Goal: Task Accomplishment & Management: Complete application form

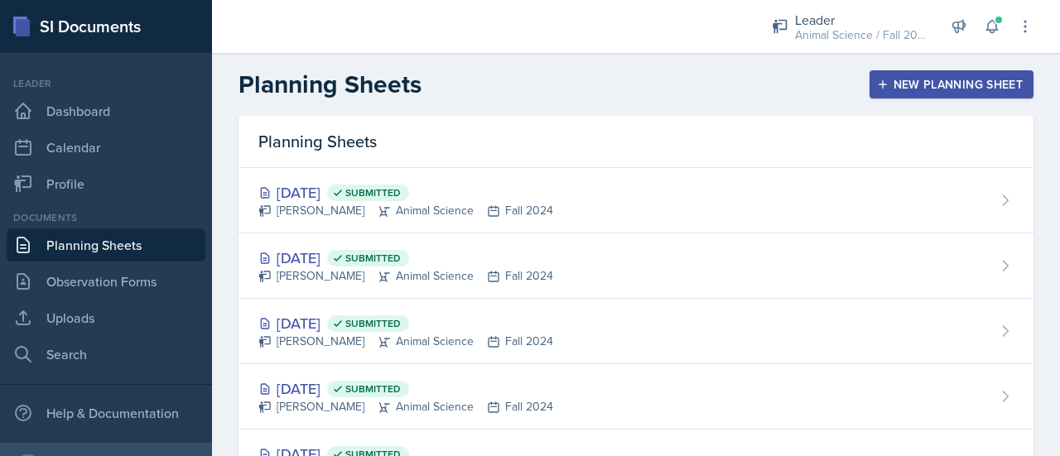
click at [904, 79] on div "New Planning Sheet" at bounding box center [951, 84] width 142 height 13
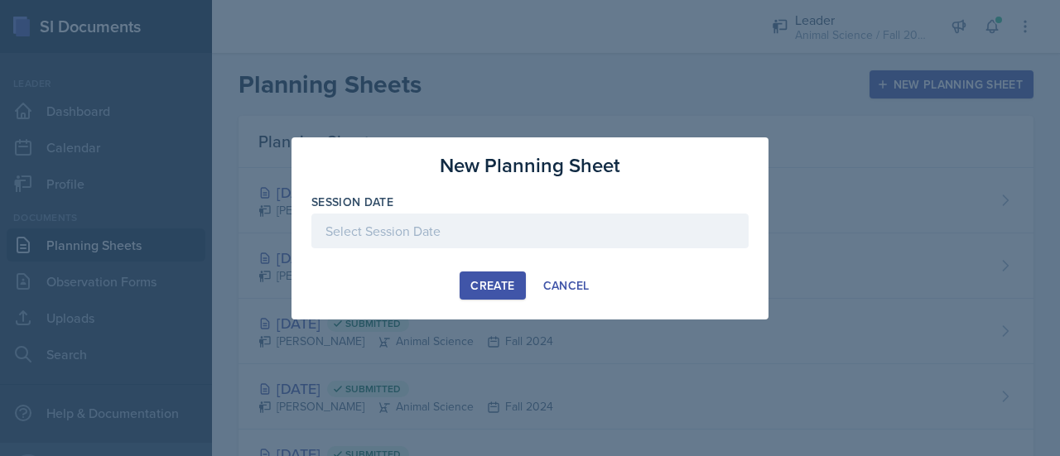
click at [490, 229] on div at bounding box center [529, 231] width 437 height 35
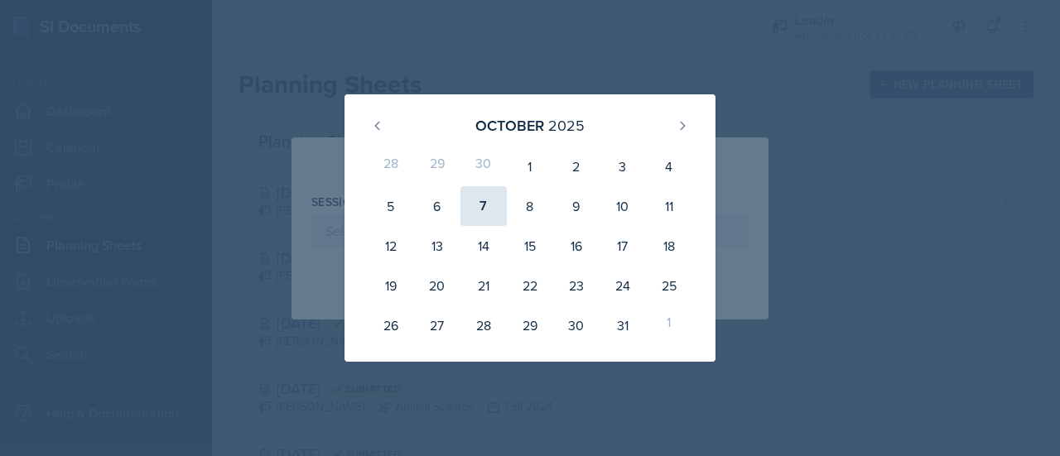
click at [480, 205] on div "7" at bounding box center [484, 206] width 46 height 40
type input "[DATE]"
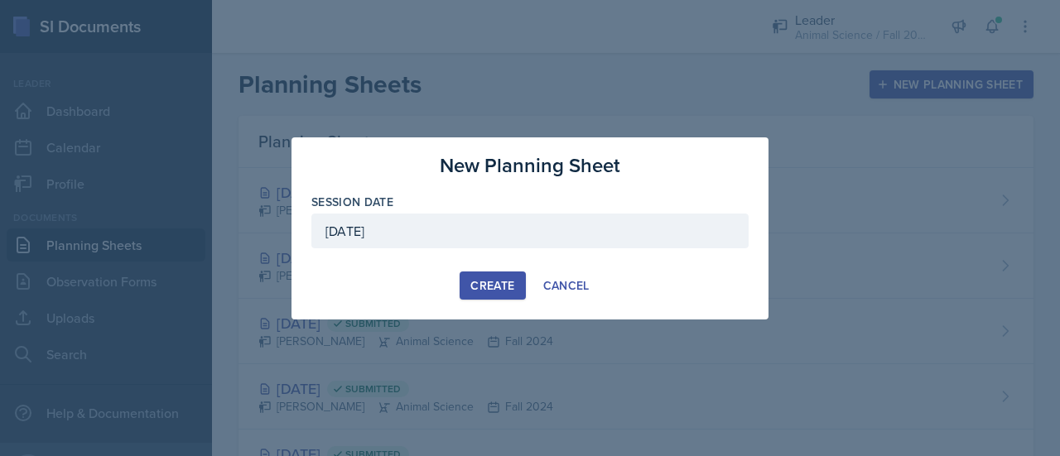
click at [490, 284] on div "Create" at bounding box center [492, 285] width 44 height 13
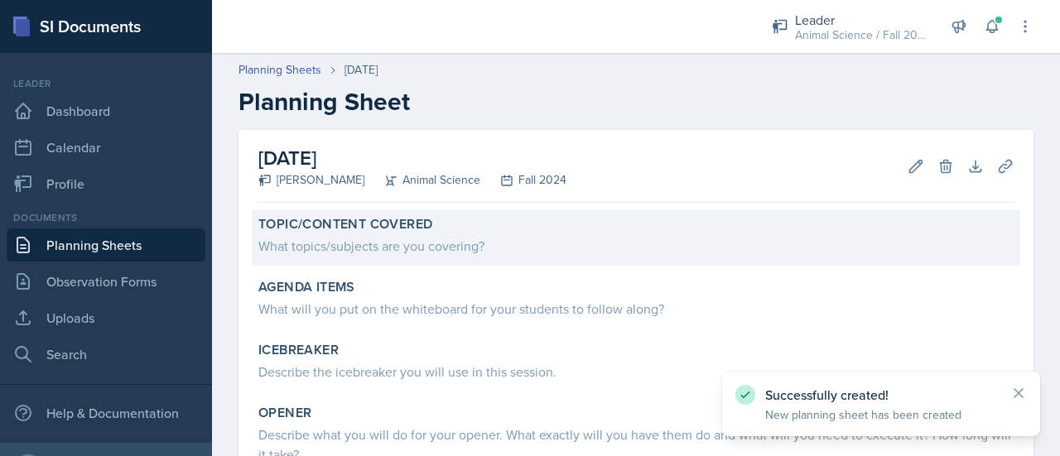
click at [456, 248] on div "What topics/subjects are you covering?" at bounding box center [635, 246] width 755 height 20
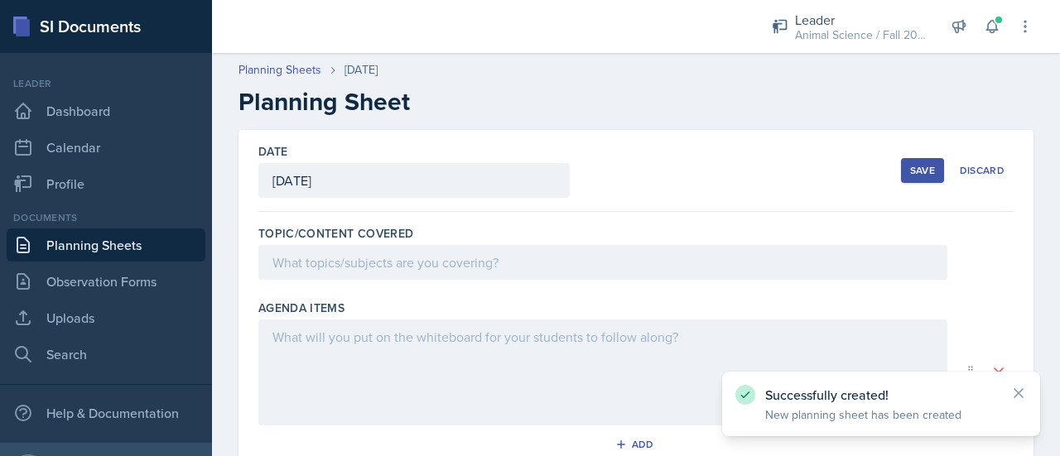
click at [464, 262] on div at bounding box center [602, 262] width 689 height 35
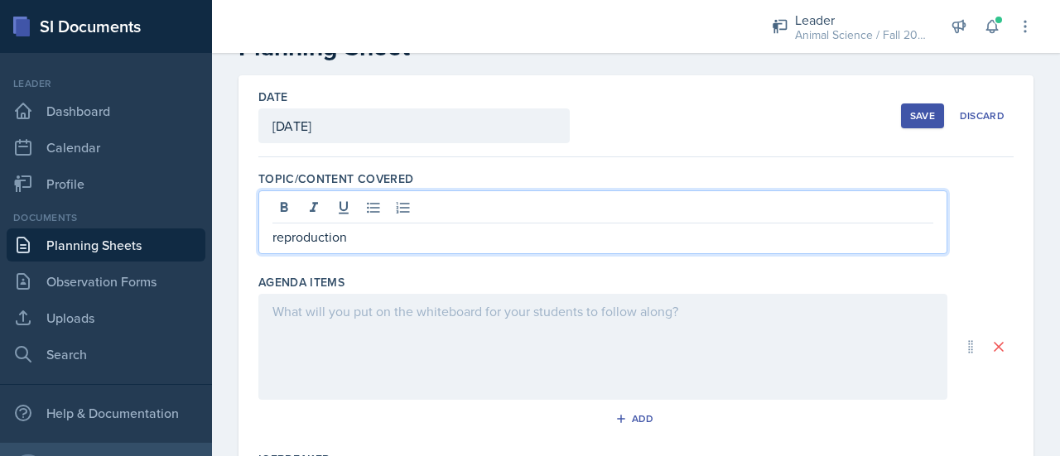
scroll to position [57, 0]
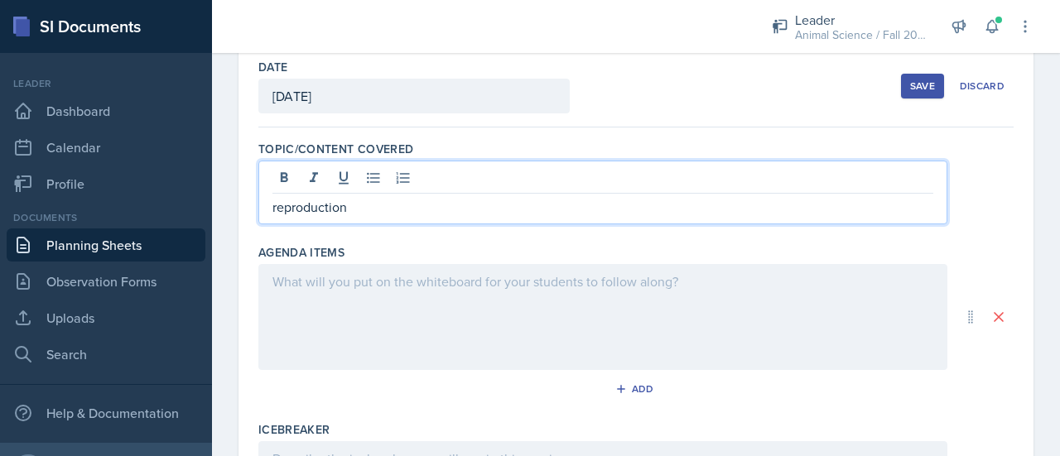
click at [444, 292] on p at bounding box center [602, 282] width 661 height 20
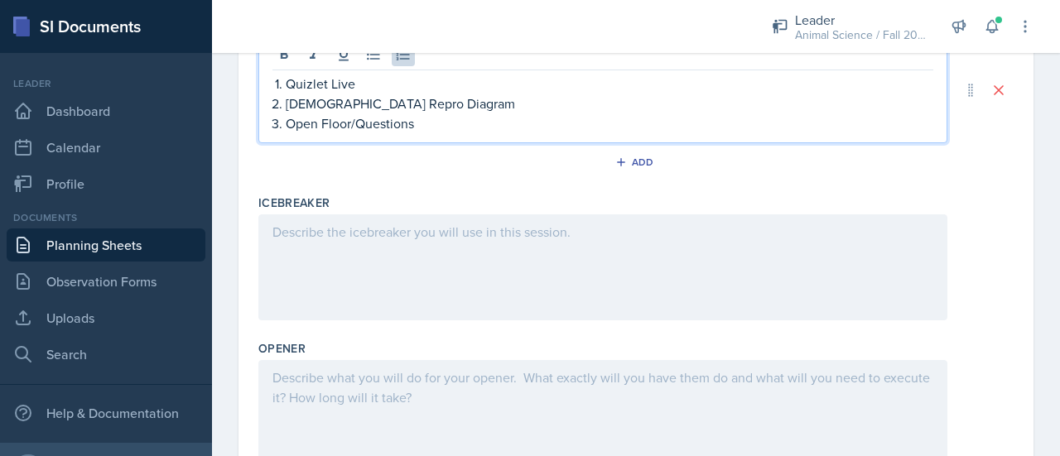
click at [423, 291] on div at bounding box center [602, 268] width 689 height 106
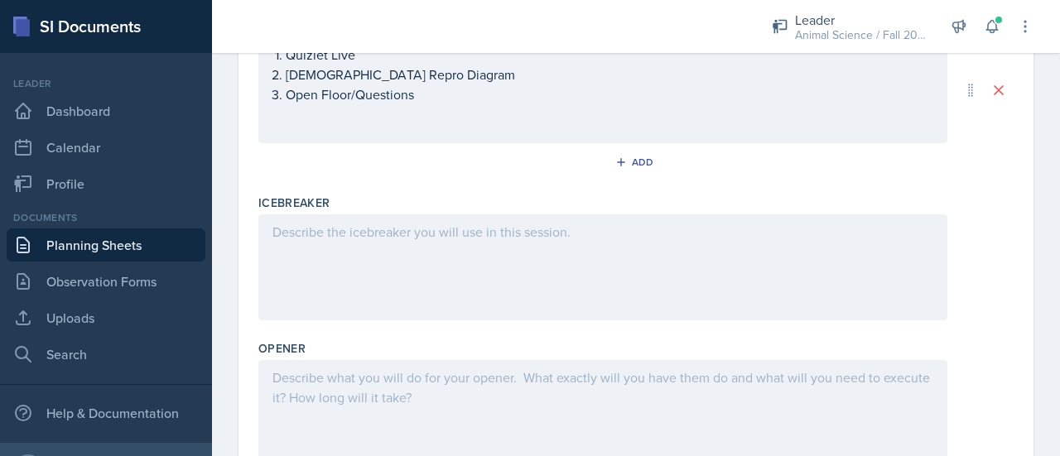
scroll to position [282, 0]
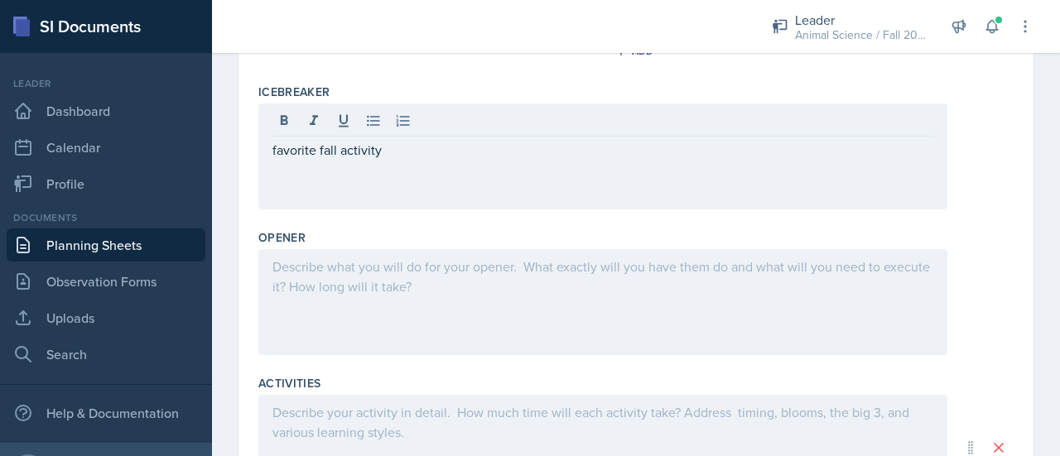
click at [403, 310] on div at bounding box center [602, 302] width 689 height 106
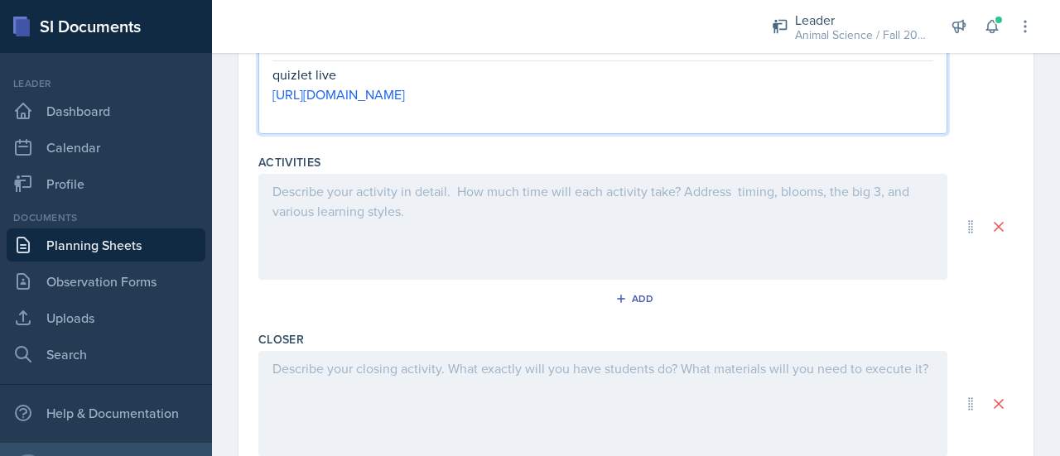
click at [409, 222] on div at bounding box center [602, 227] width 689 height 106
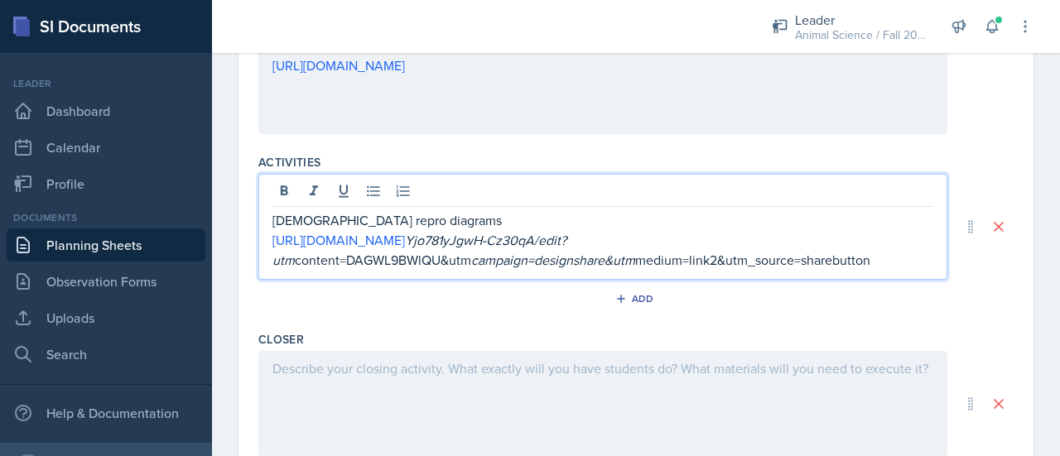
scroll to position [710, 0]
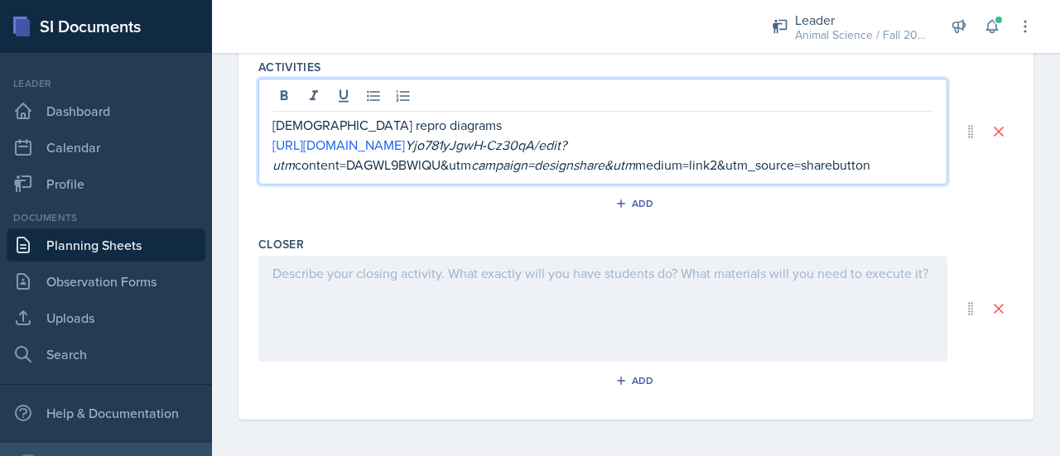
click at [456, 295] on div at bounding box center [602, 309] width 689 height 106
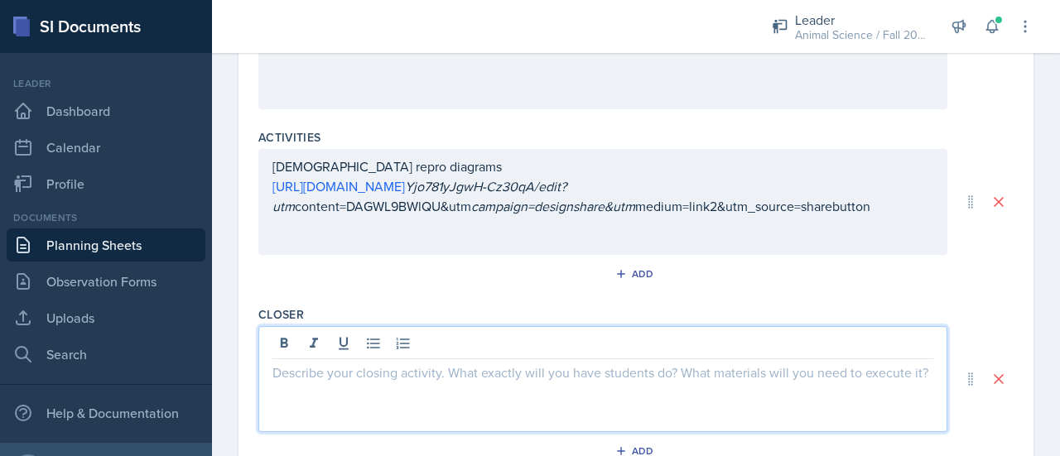
scroll to position [640, 0]
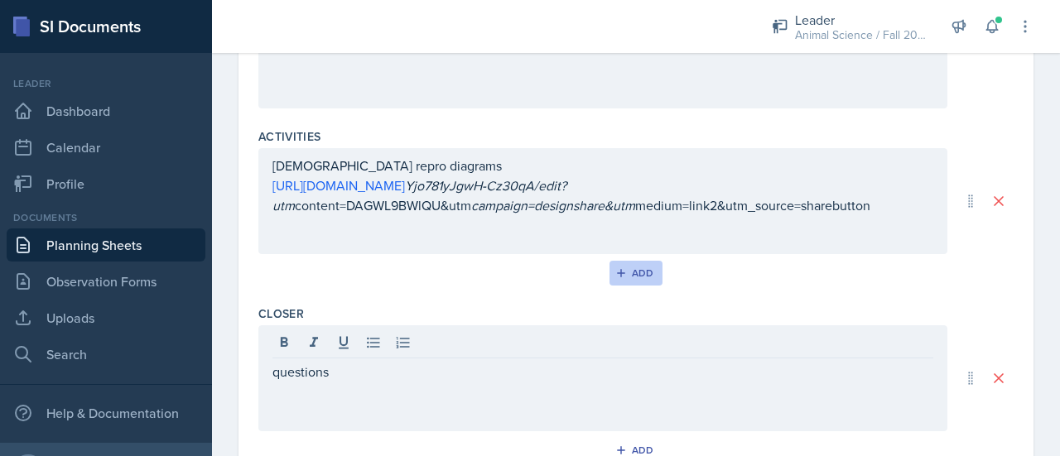
click at [615, 268] on icon "button" at bounding box center [621, 274] width 12 height 12
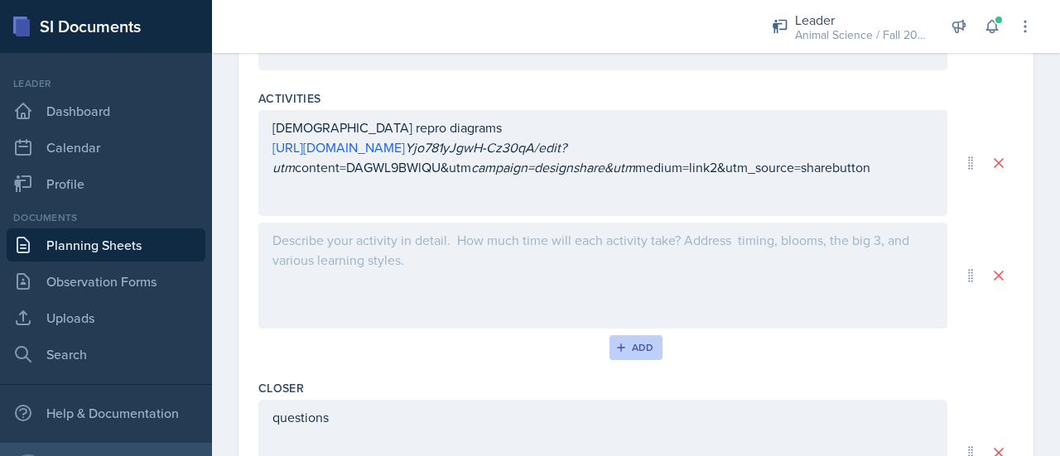
scroll to position [678, 0]
click at [615, 264] on div at bounding box center [602, 276] width 689 height 106
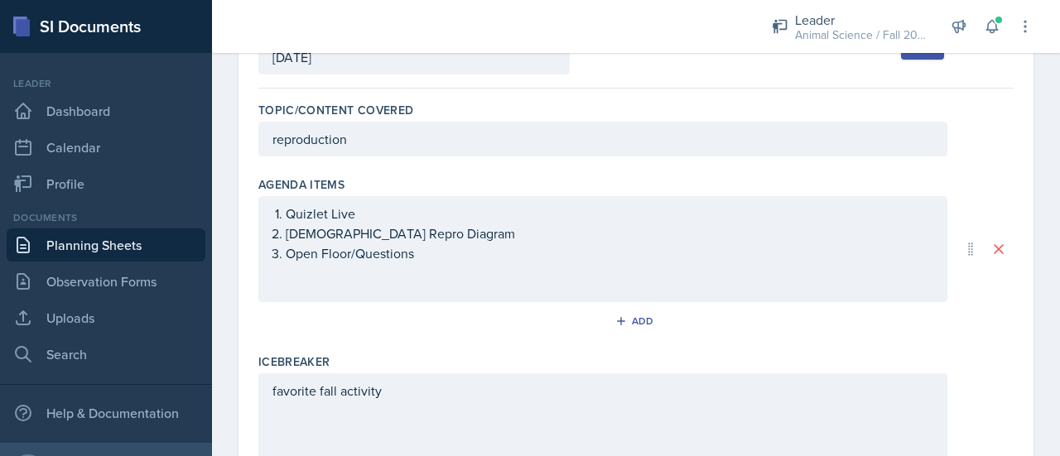
scroll to position [0, 0]
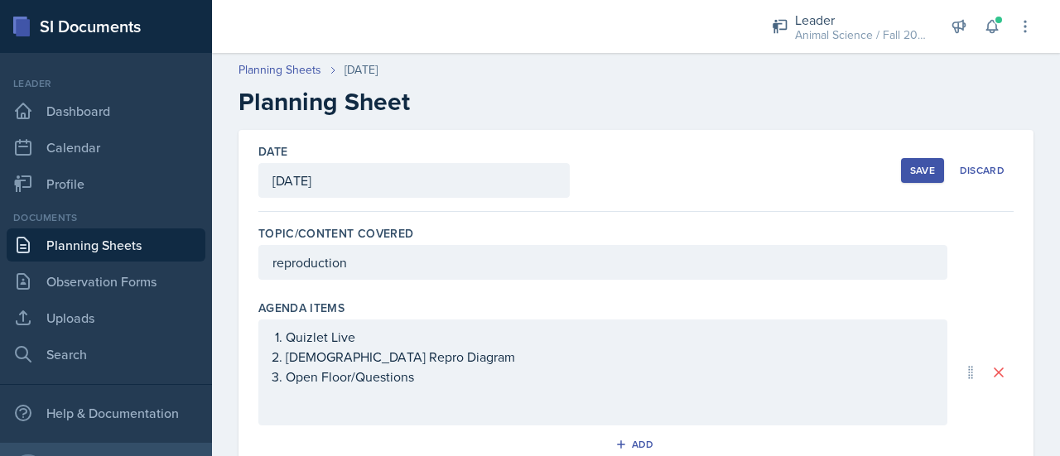
click at [901, 178] on button "Save" at bounding box center [922, 170] width 43 height 25
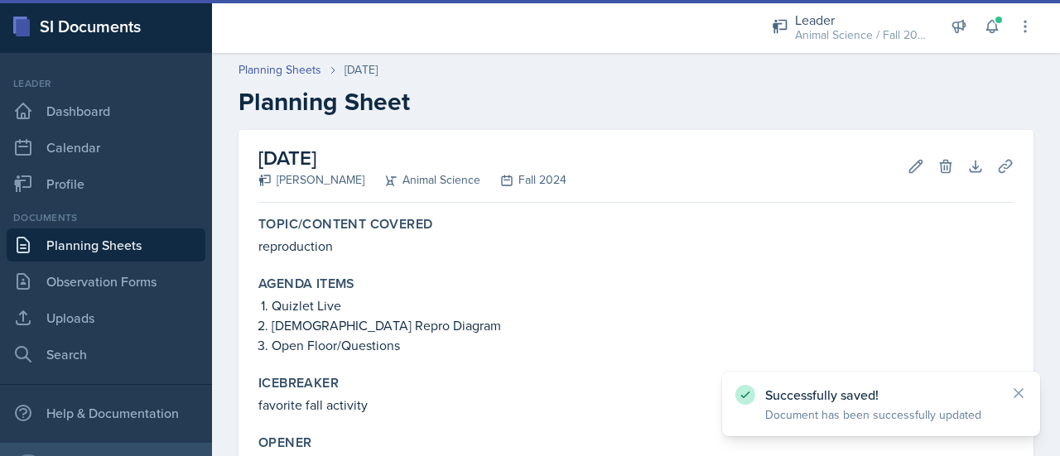
scroll to position [366, 0]
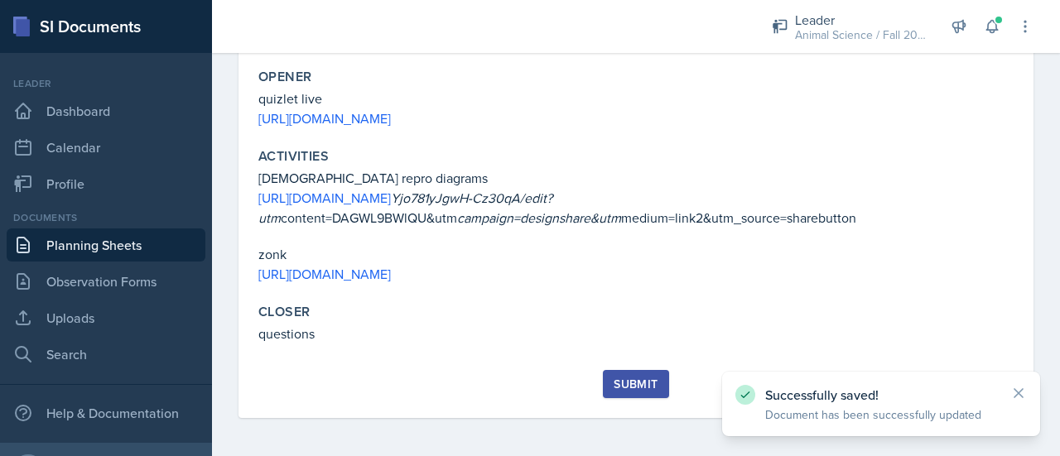
click at [627, 372] on button "Submit" at bounding box center [635, 384] width 65 height 28
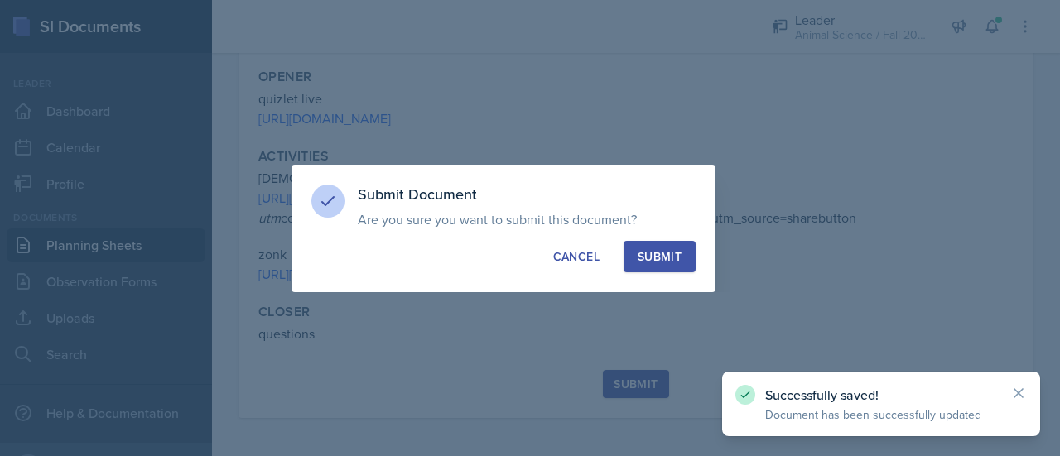
click at [662, 263] on div "Submit" at bounding box center [660, 256] width 44 height 17
